Goal: Manage account settings

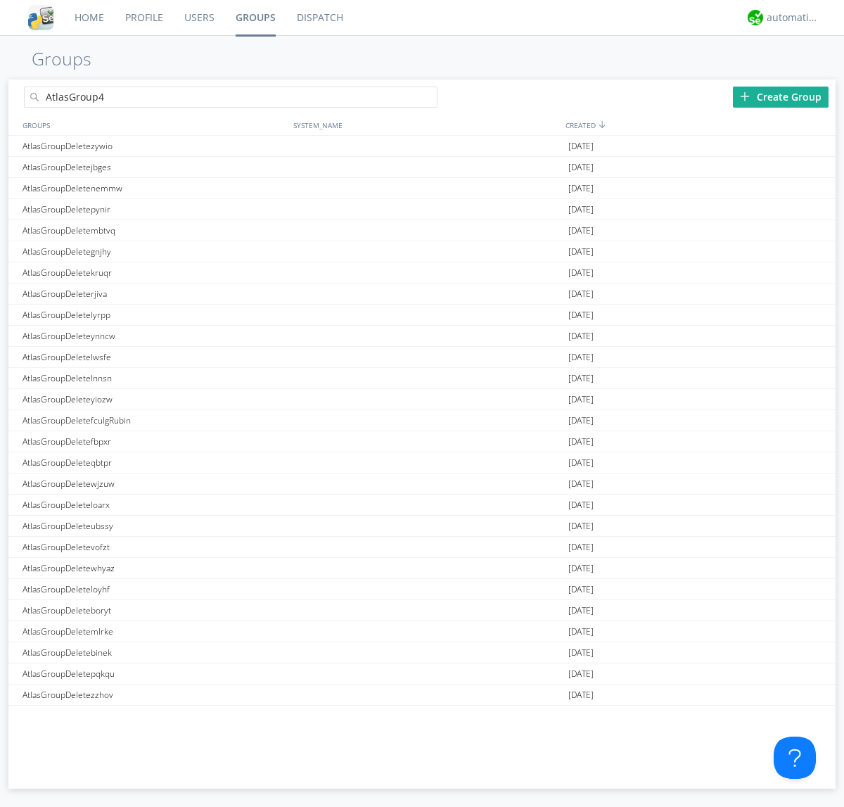
type input "AtlasGroup4"
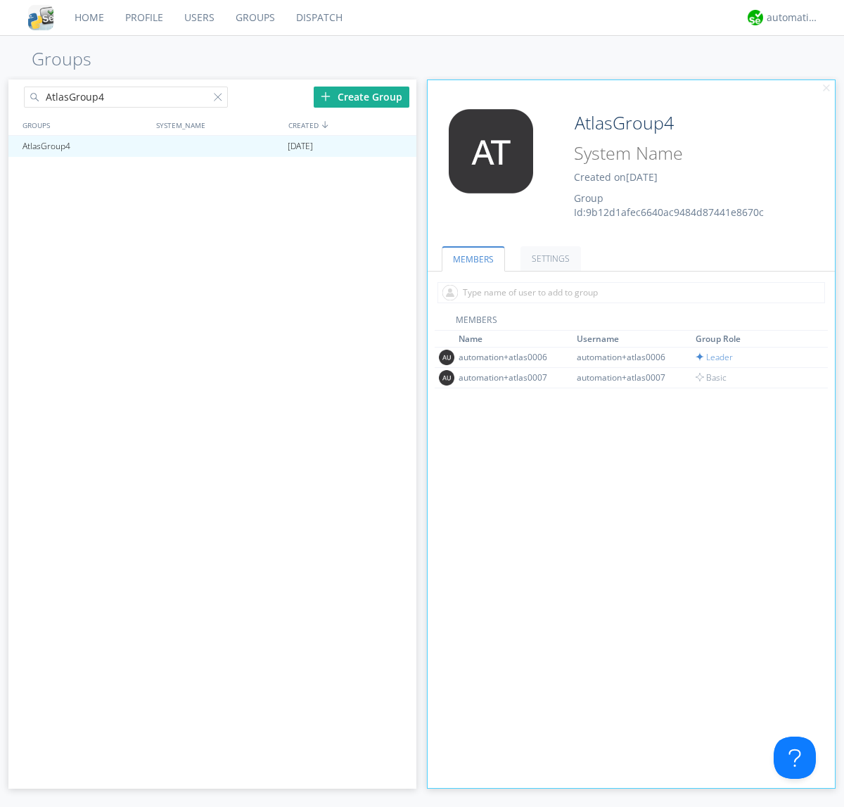
click at [549, 258] on link "SETTINGS" at bounding box center [551, 258] width 61 height 25
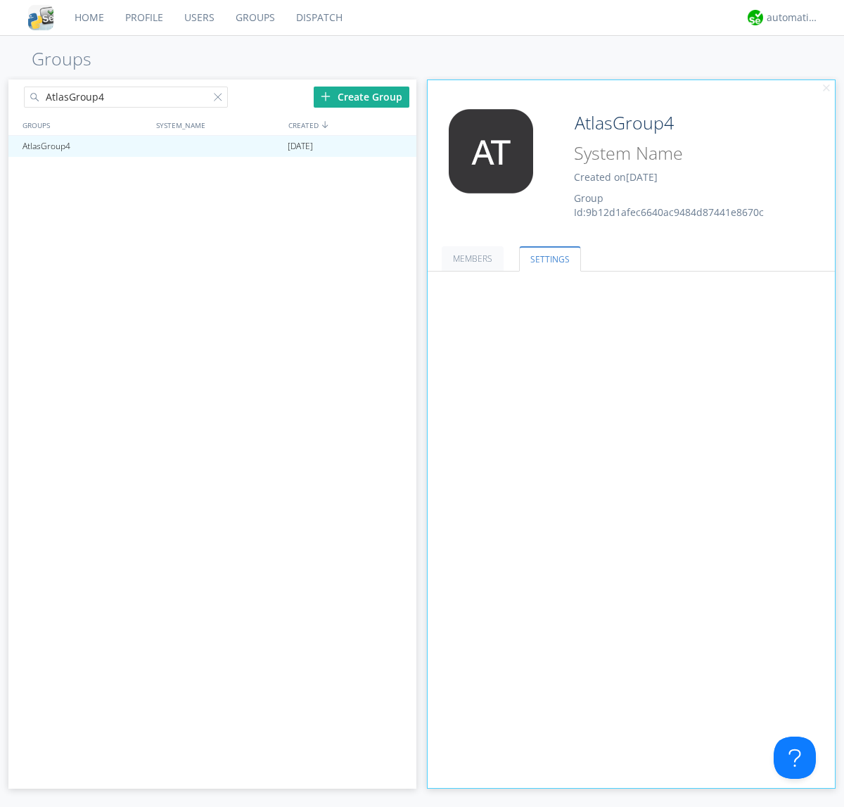
click at [0, 0] on span at bounding box center [0, 0] width 0 height 0
click at [0, 0] on input "radio" at bounding box center [0, 0] width 0 height 0
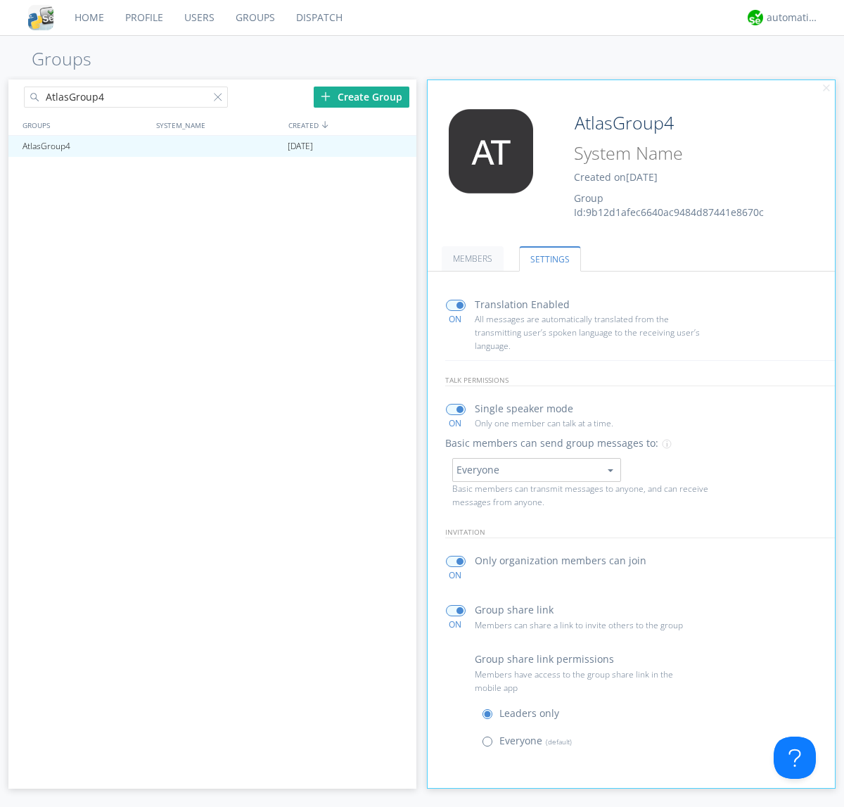
click at [491, 745] on span at bounding box center [491, 745] width 18 height 18
click at [0, 0] on input "radio" at bounding box center [0, 0] width 0 height 0
click at [790, 18] on div "automation+atlas" at bounding box center [793, 18] width 53 height 14
